Goal: Navigation & Orientation: Find specific page/section

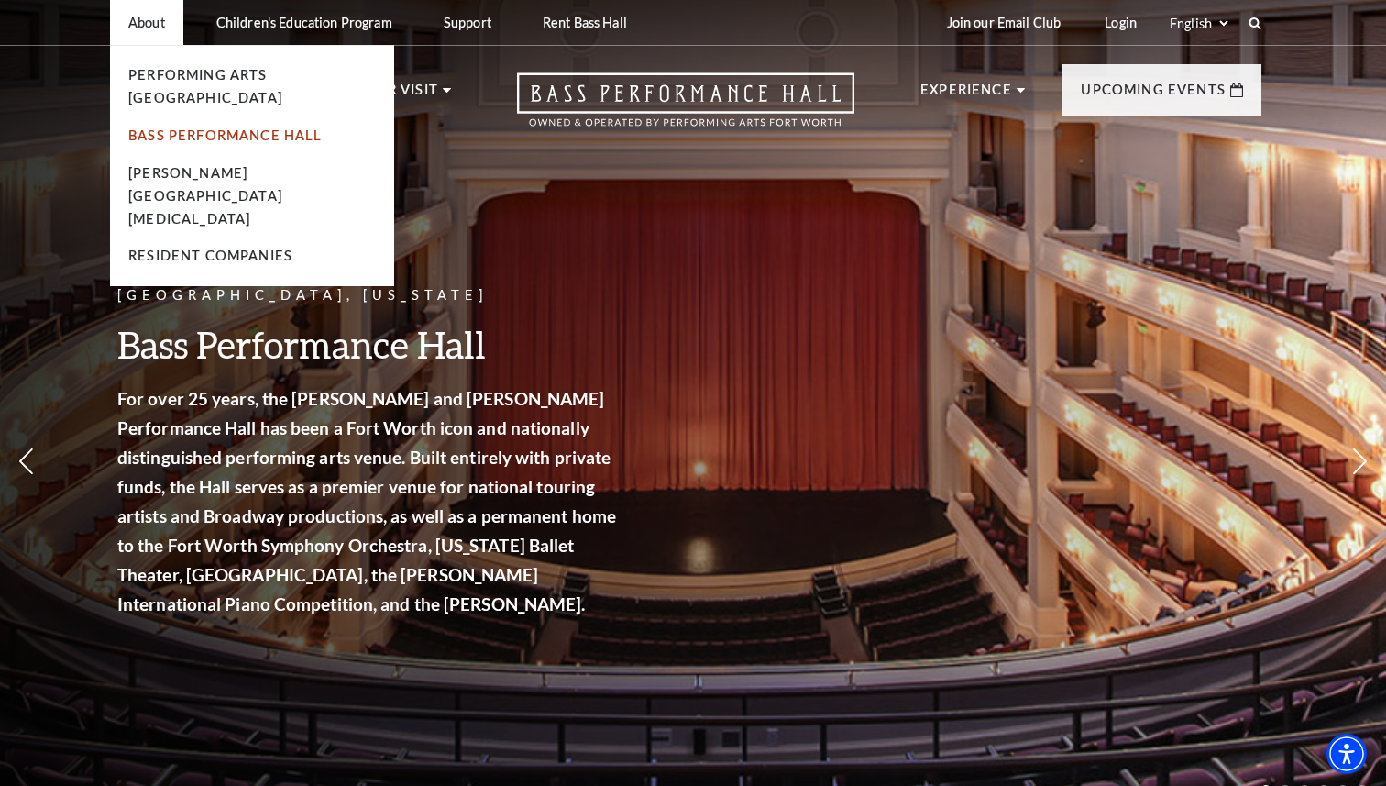
click at [171, 127] on link "Bass Performance Hall" at bounding box center [225, 135] width 194 height 16
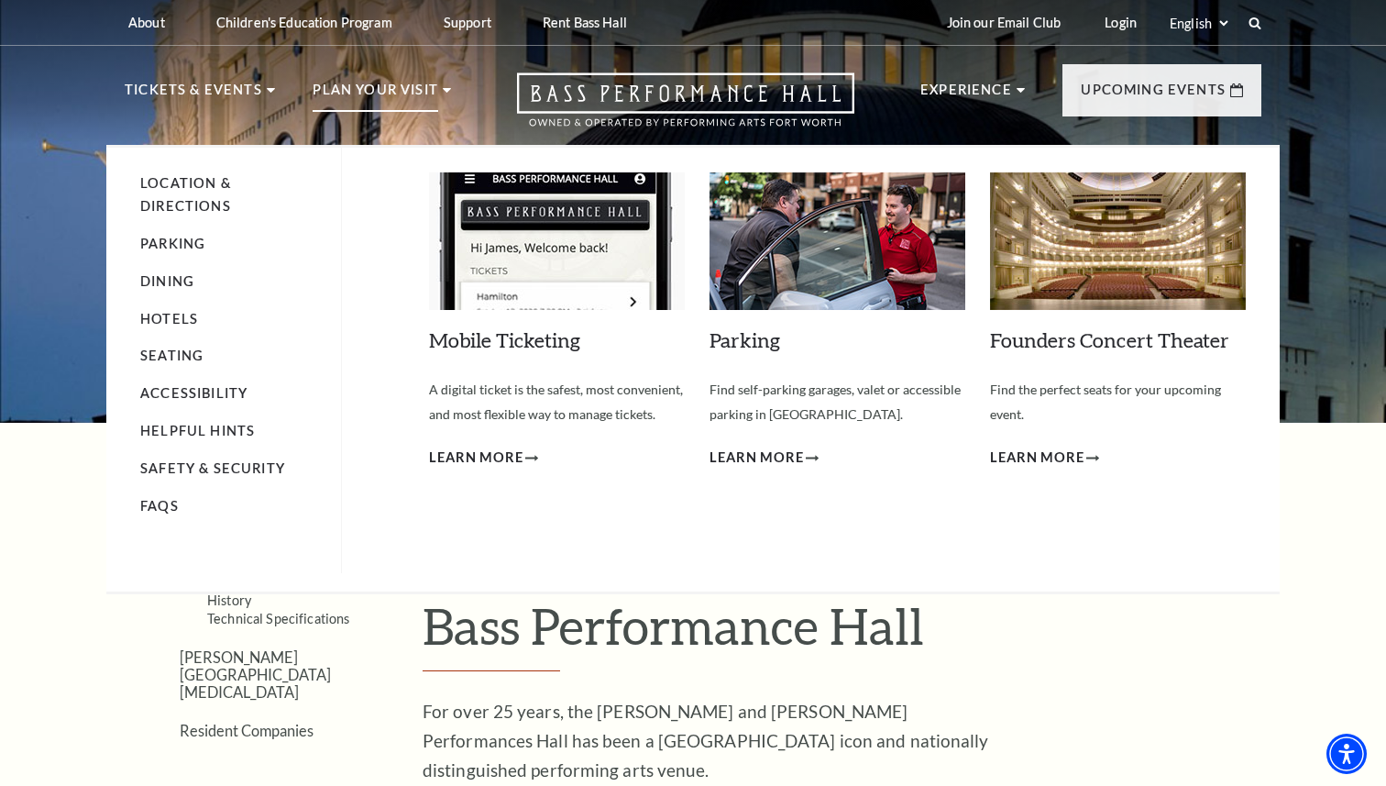
click at [174, 234] on li "Parking" at bounding box center [231, 244] width 182 height 23
click at [178, 243] on link "Parking" at bounding box center [172, 244] width 65 height 16
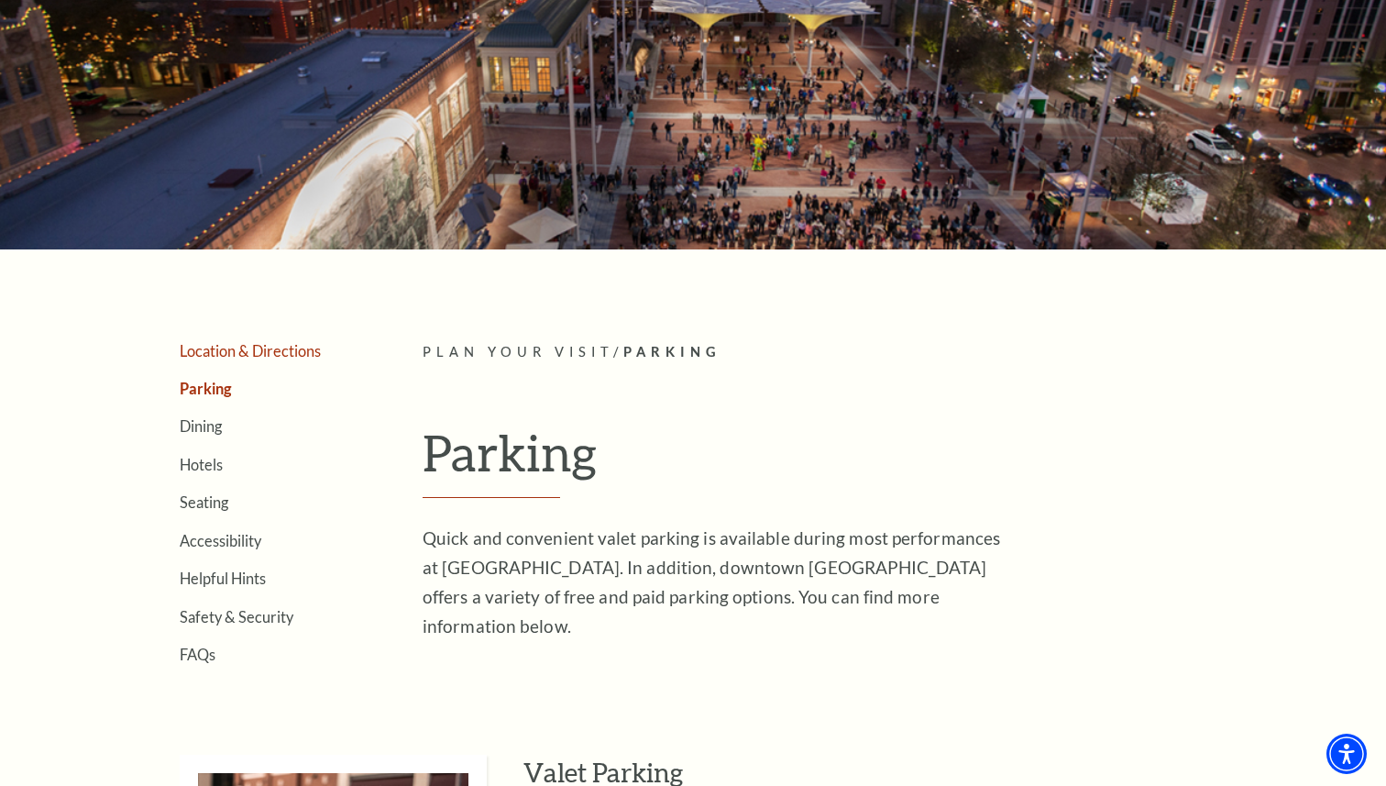
scroll to position [172, 0]
click at [234, 350] on link "Location & Directions" at bounding box center [250, 351] width 141 height 17
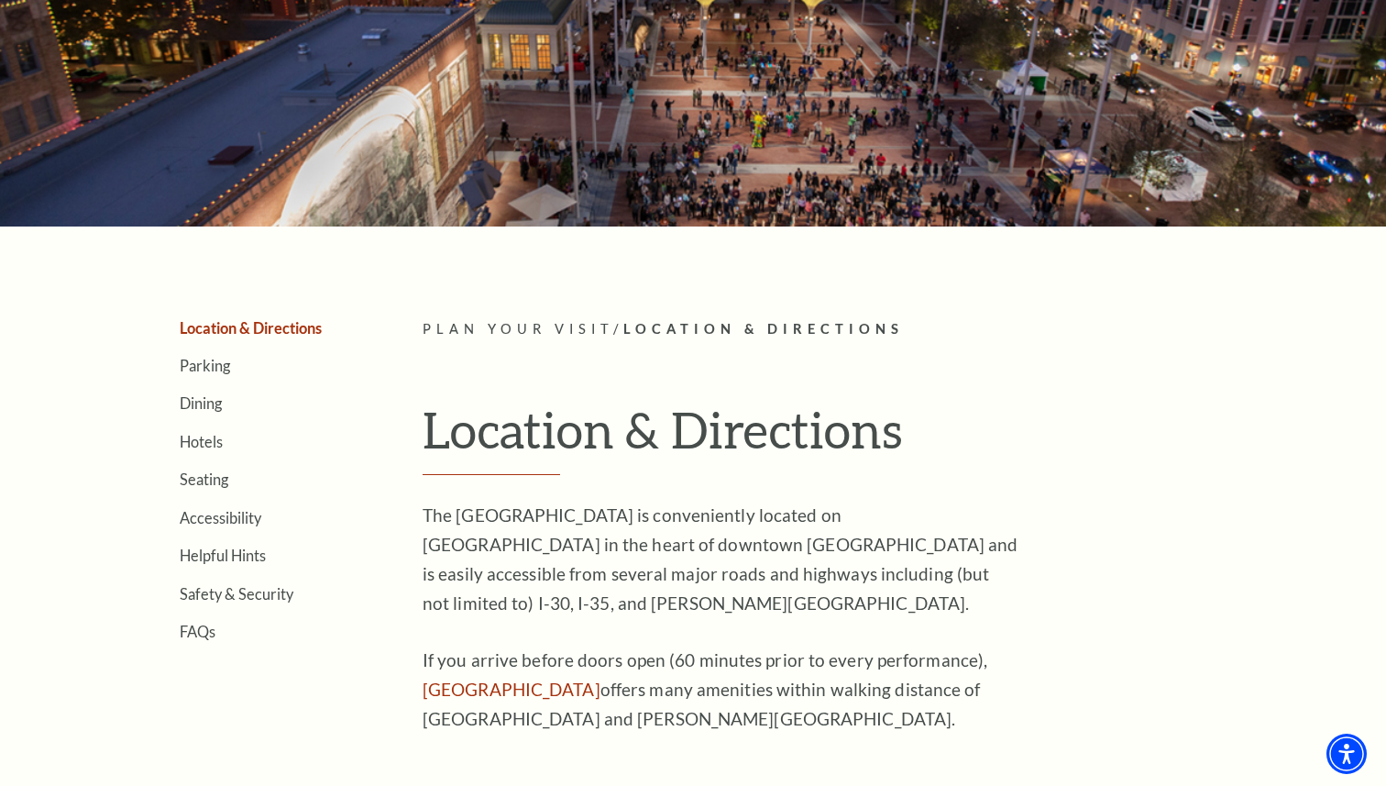
scroll to position [215, 0]
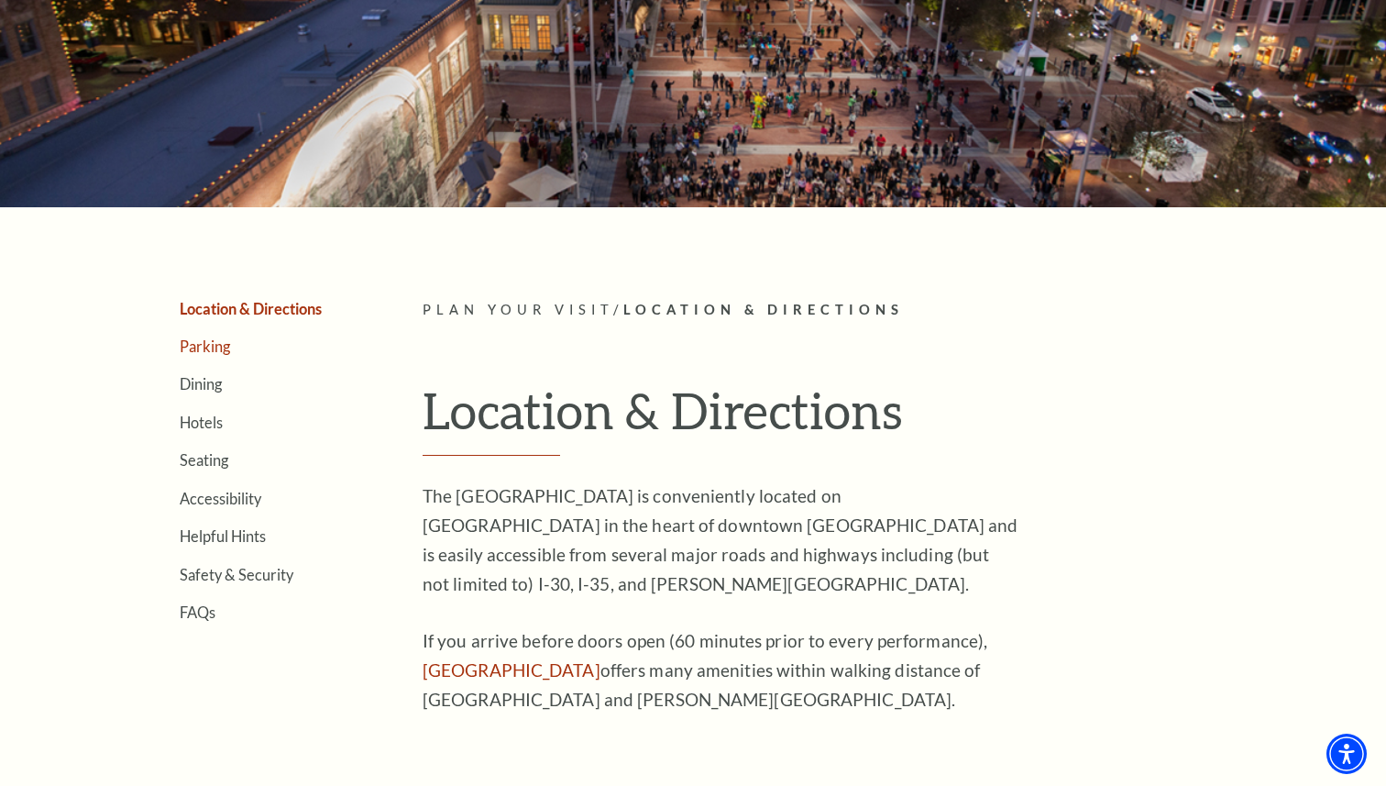
click at [213, 346] on link "Parking" at bounding box center [205, 345] width 50 height 17
